Goal: Information Seeking & Learning: Check status

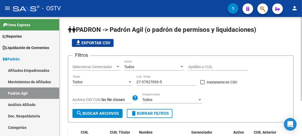
scroll to position [49, 0]
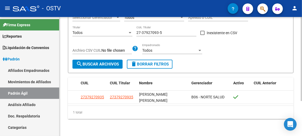
click at [173, 48] on div "Todos Empadronado" at bounding box center [172, 49] width 60 height 11
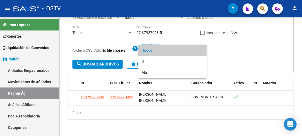
click at [125, 97] on div at bounding box center [151, 68] width 302 height 136
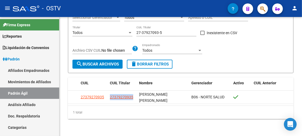
click at [125, 97] on span "27379270935" at bounding box center [121, 97] width 23 height 4
copy span "27379270935"
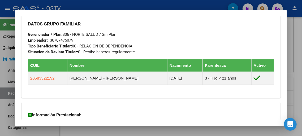
scroll to position [295, 0]
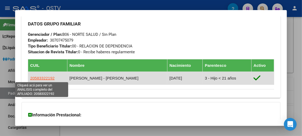
click at [41, 78] on span "20583322192" at bounding box center [42, 78] width 24 height 5
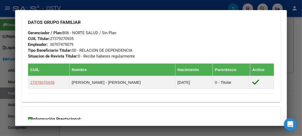
scroll to position [321, 0]
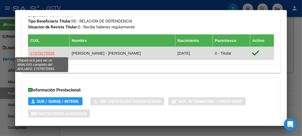
click at [42, 55] on span "27379270935" at bounding box center [42, 53] width 24 height 5
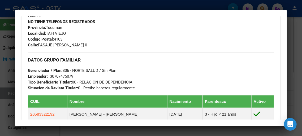
scroll to position [266, 0]
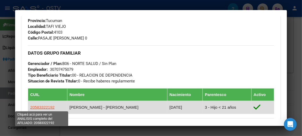
click at [43, 106] on span "20583322192" at bounding box center [42, 107] width 24 height 5
type textarea "20583322192"
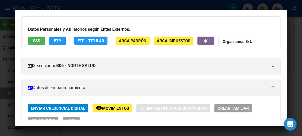
scroll to position [0, 0]
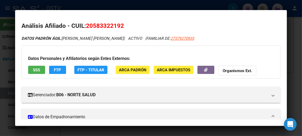
drag, startPoint x: 121, startPoint y: 26, endPoint x: 94, endPoint y: 26, distance: 26.3
click at [94, 26] on span "20583322192" at bounding box center [105, 25] width 38 height 7
copy span "58332219"
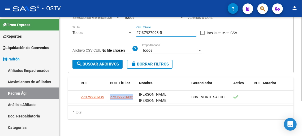
drag, startPoint x: 164, startPoint y: 31, endPoint x: 111, endPoint y: 38, distance: 53.3
click at [137, 35] on input "27-37927093-5" at bounding box center [167, 33] width 60 height 5
paste input "0-23116206-3"
type input "20-23116206-3"
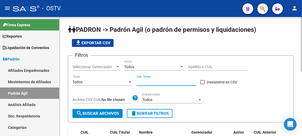
paste input "20-23116206-3"
type input "20-23116206-3"
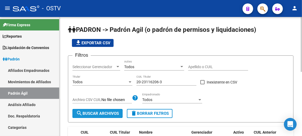
click at [100, 113] on span "search Buscar Archivos" at bounding box center [97, 113] width 43 height 5
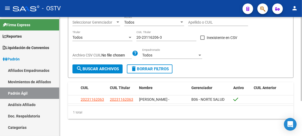
scroll to position [49, 0]
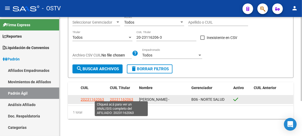
click at [123, 97] on span "20231162063" at bounding box center [121, 99] width 23 height 4
type textarea "20231162063"
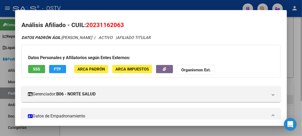
scroll to position [0, 0]
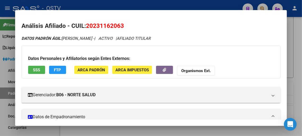
click at [209, 24] on h2 "Análisis Afiliado - CUIL: 20231162063" at bounding box center [151, 26] width 259 height 9
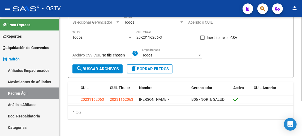
click at [209, 123] on div "PADRON -> Padrón Agil ([PERSON_NAME] de permisos y liquidaciones) file_download…" at bounding box center [181, 54] width 243 height 164
